Goal: Information Seeking & Learning: Learn about a topic

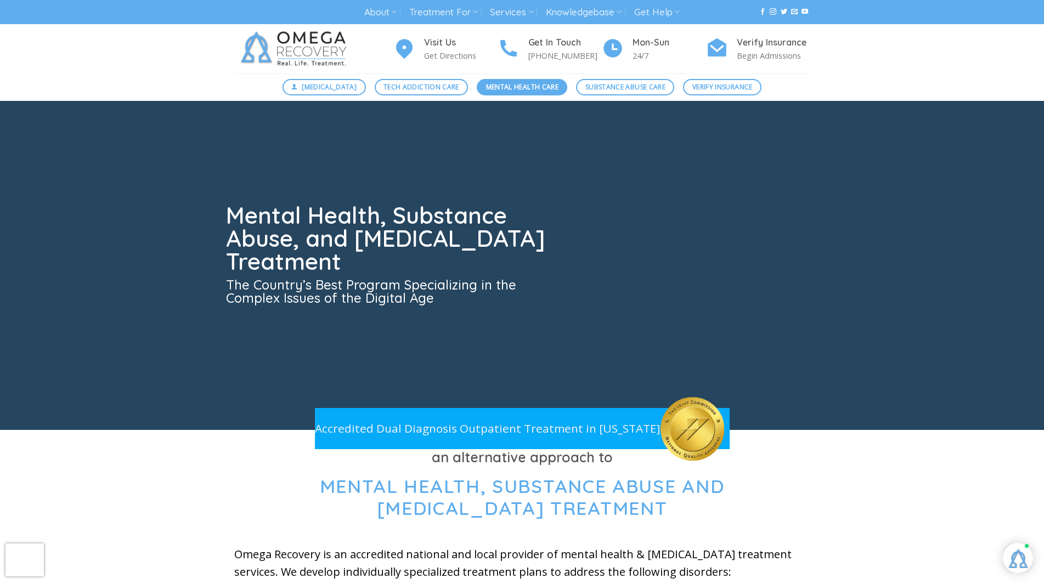
click at [532, 88] on span "Mental Health Care" at bounding box center [522, 87] width 72 height 10
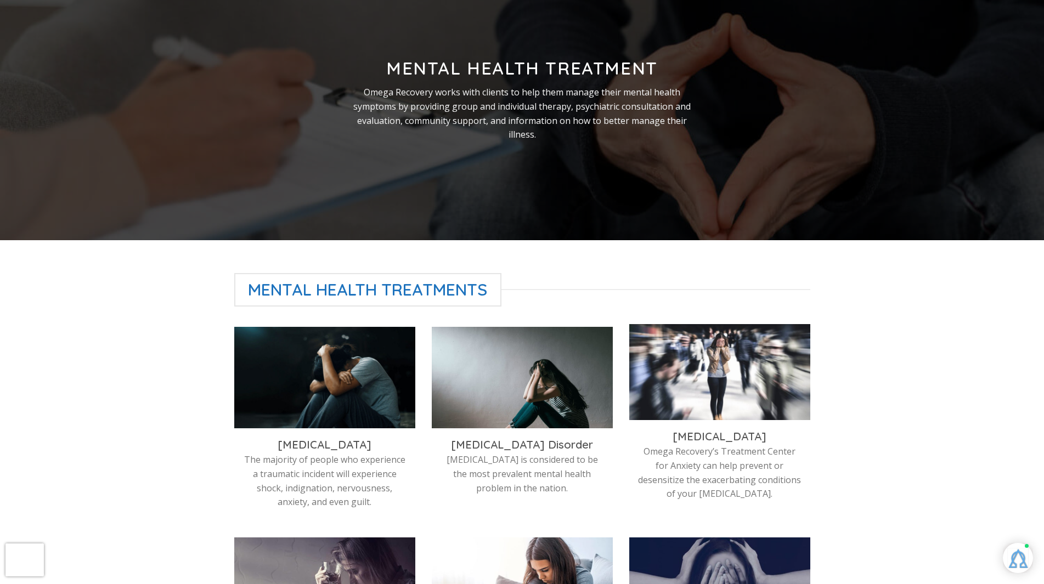
scroll to position [274, 0]
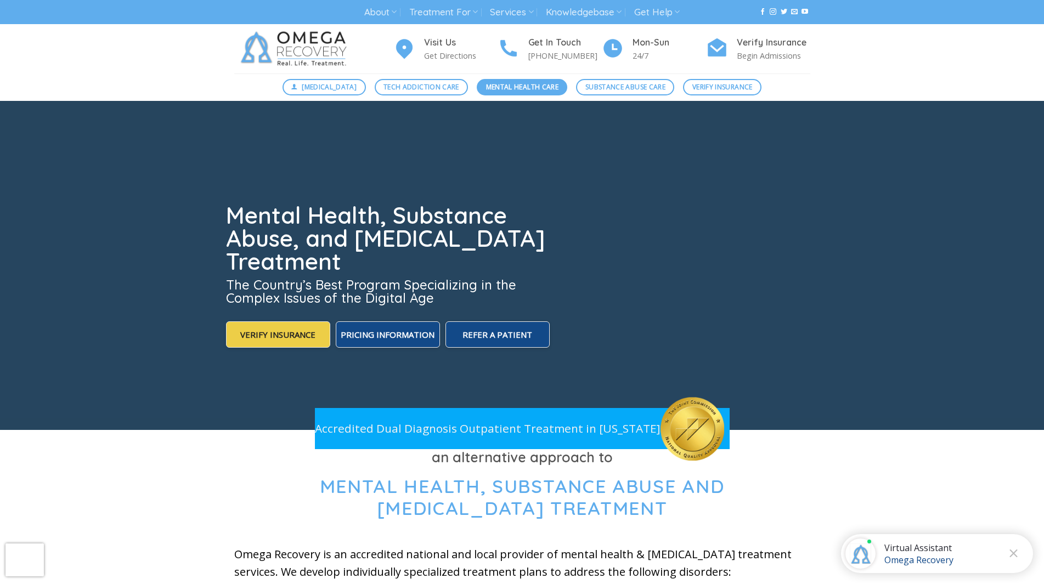
click at [503, 84] on span "Mental Health Care" at bounding box center [522, 87] width 72 height 10
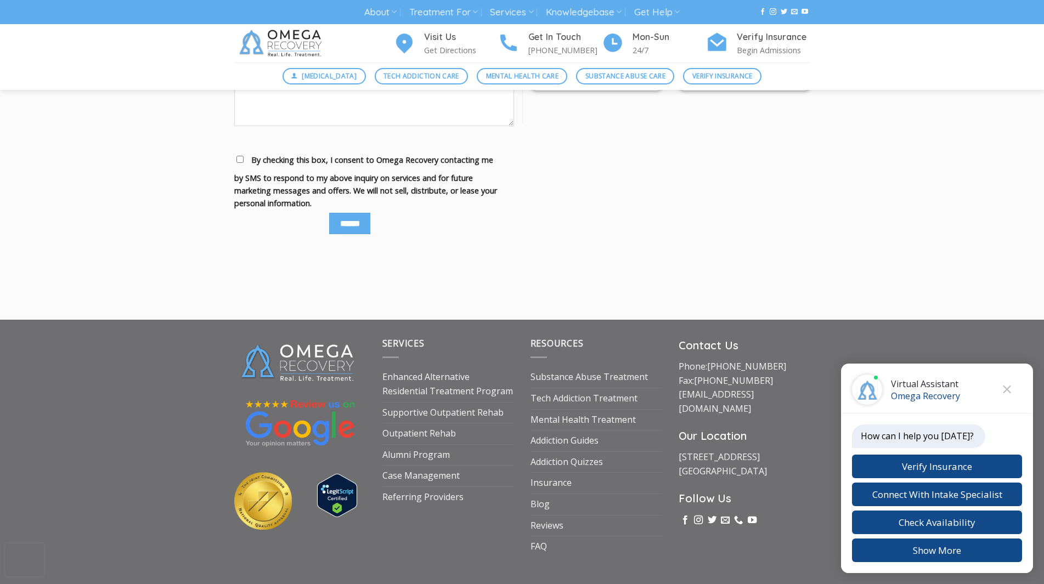
scroll to position [1359, 0]
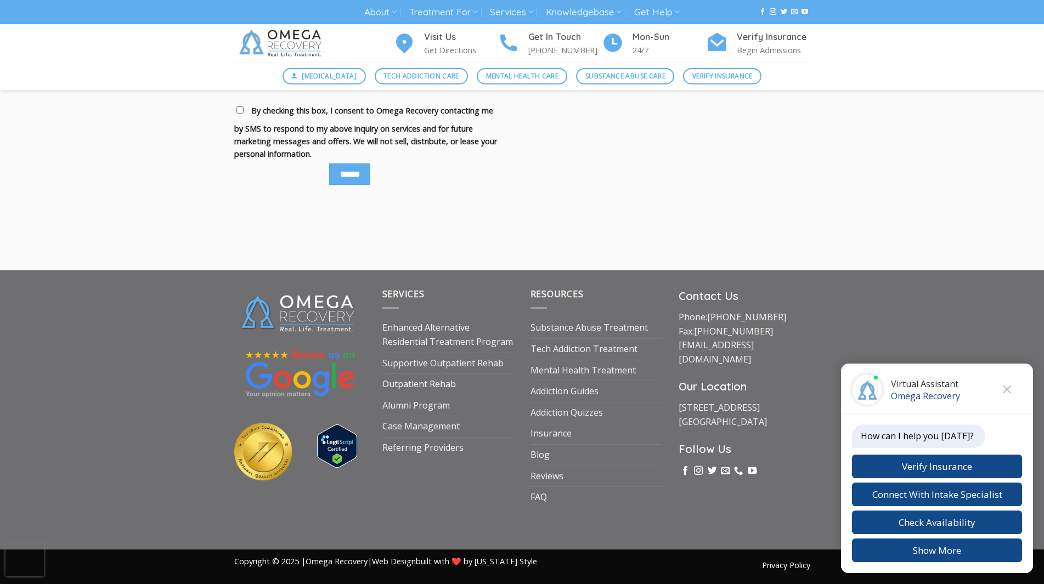
click at [416, 379] on link "Outpatient Rehab" at bounding box center [419, 384] width 74 height 21
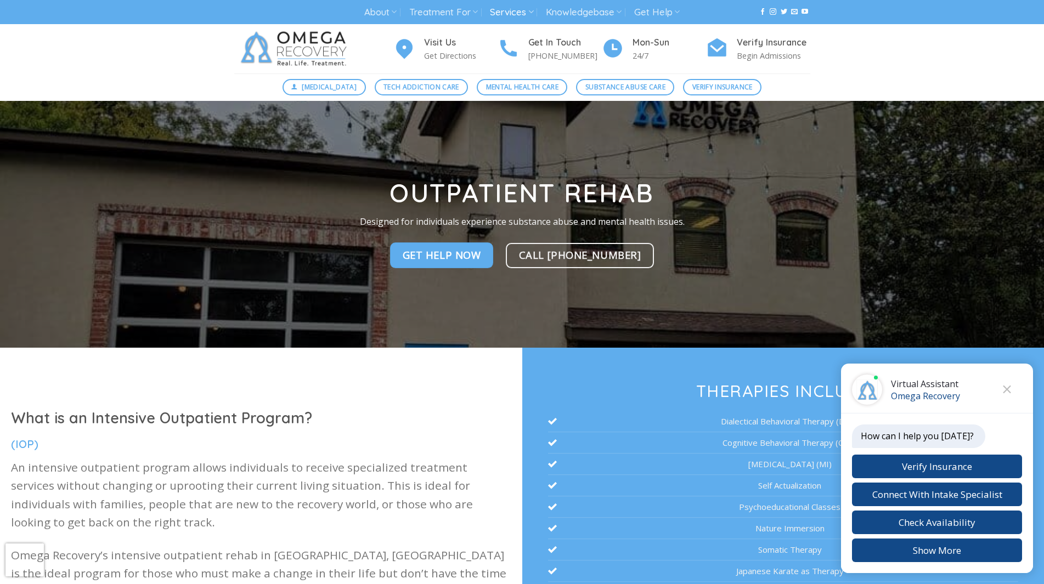
click at [186, 380] on div "What is an Intensive Outpatient Program? (IOP) An intensive outpatient program …" at bounding box center [522, 540] width 1044 height 384
click at [887, 62] on div "Visit Us Get Directions Get In Touch [PHONE_NUMBER] Mon-[DATE] Verify Insurance…" at bounding box center [522, 48] width 1044 height 49
